Goal: Communication & Community: Ask a question

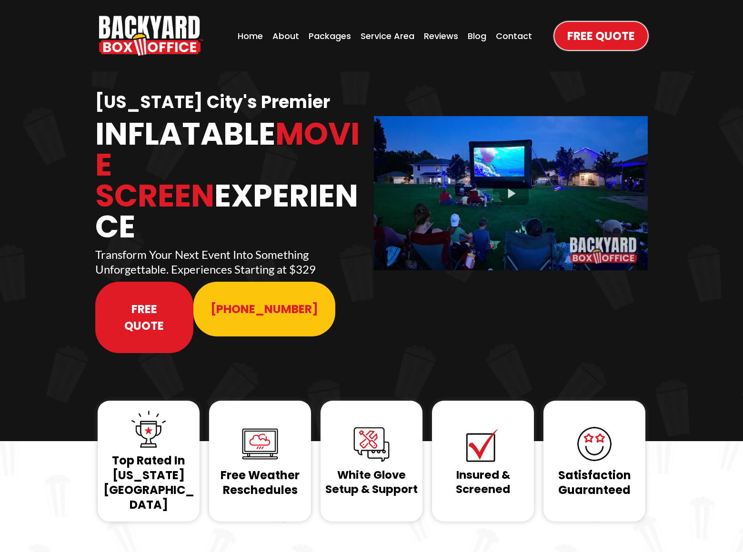
scroll to position [3796, 0]
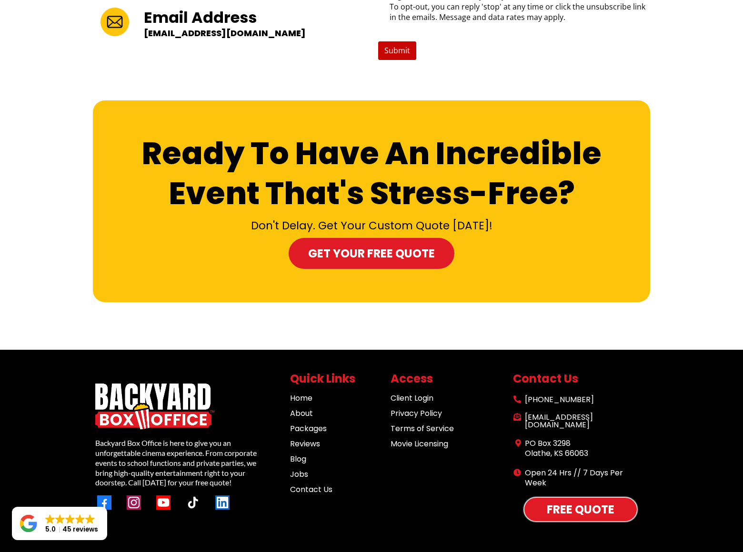
scroll to position [74, 0]
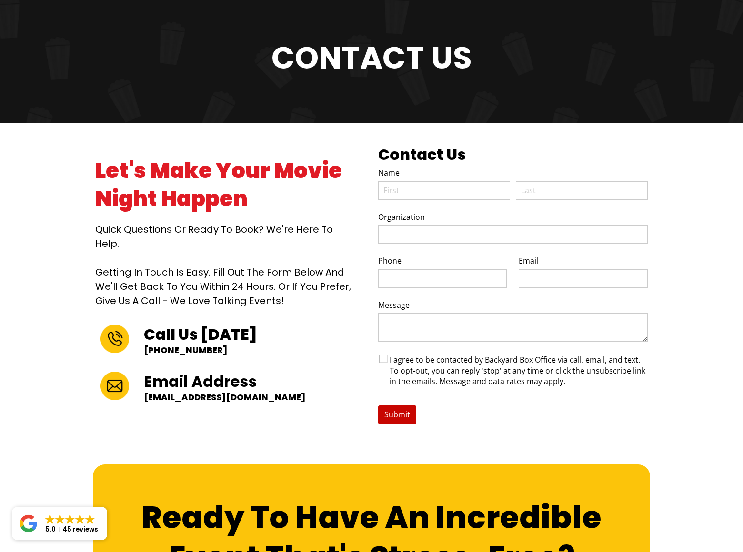
click at [392, 351] on div "I agree to be contacted by Backyard Box Office via call, email, and text. To op…" at bounding box center [513, 371] width 270 height 40
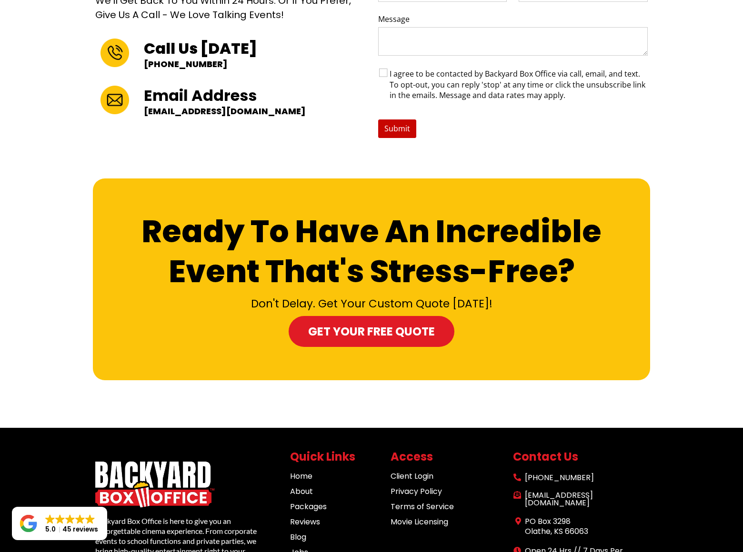
scroll to position [438, 0]
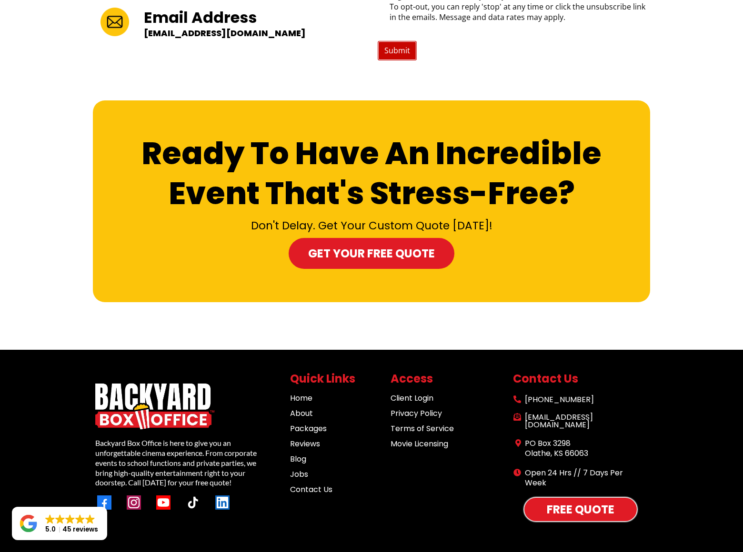
click at [397, 45] on span "Submit" at bounding box center [397, 51] width 27 height 12
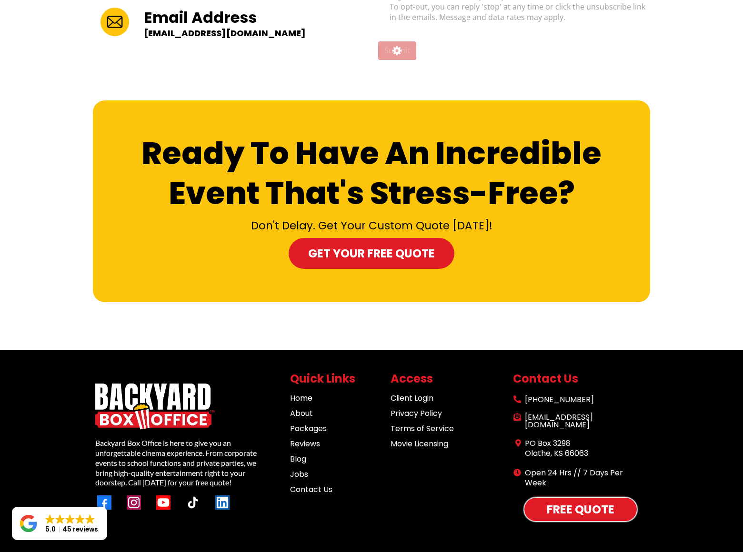
scroll to position [320, 0]
